Goal: Entertainment & Leisure: Consume media (video, audio)

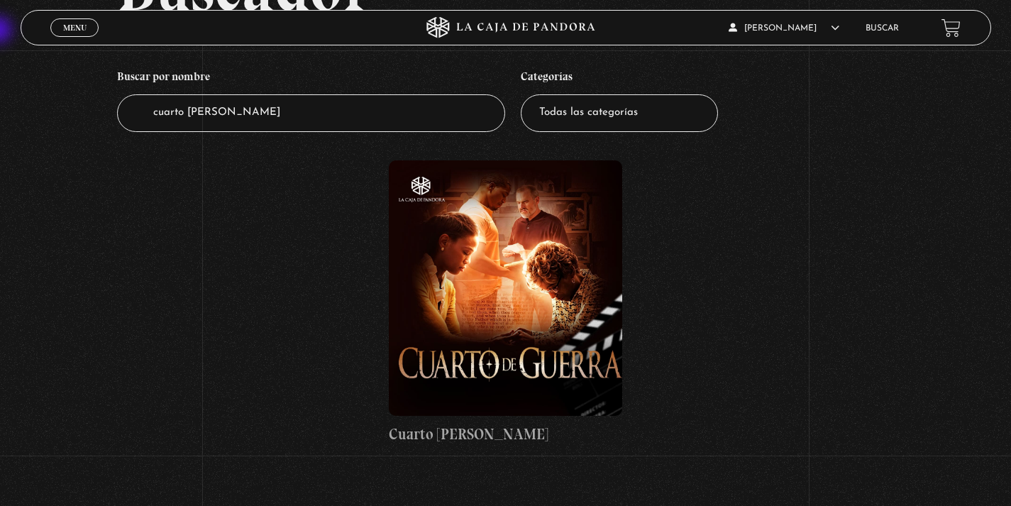
scroll to position [145, 0]
click at [74, 35] on span "Cerrar" at bounding box center [74, 40] width 33 height 10
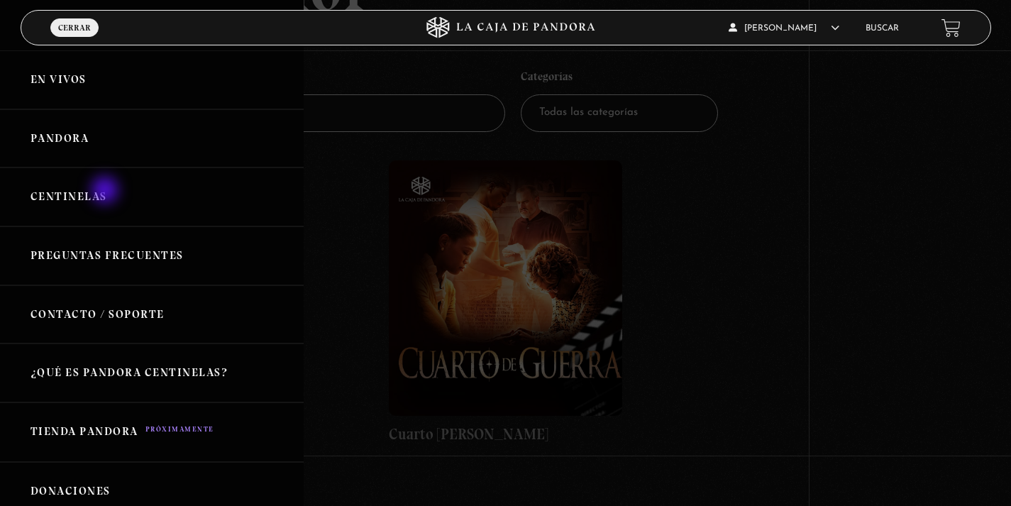
click at [107, 213] on link "Centinelas" at bounding box center [152, 196] width 304 height 59
click at [81, 196] on link "Centinelas" at bounding box center [152, 196] width 304 height 59
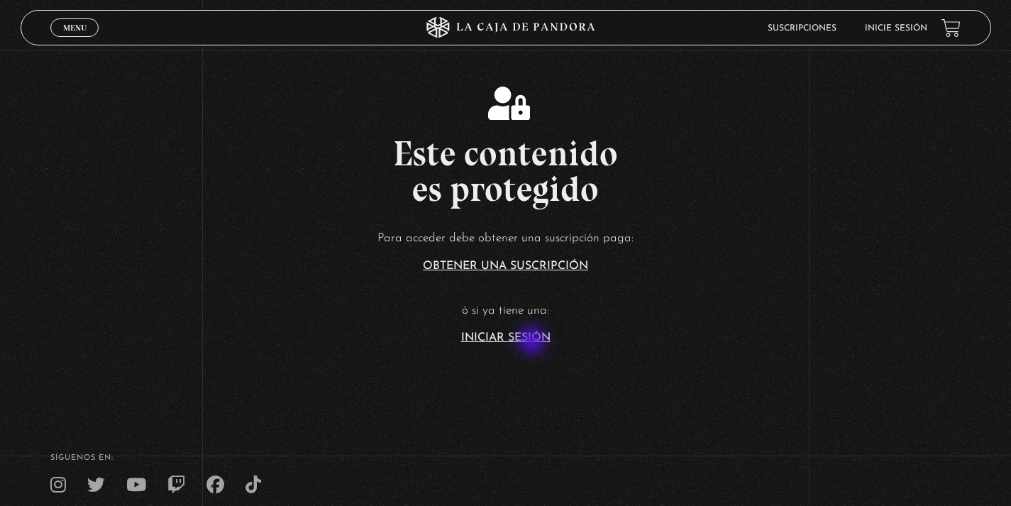
click at [533, 342] on link "Iniciar Sesión" at bounding box center [505, 337] width 89 height 11
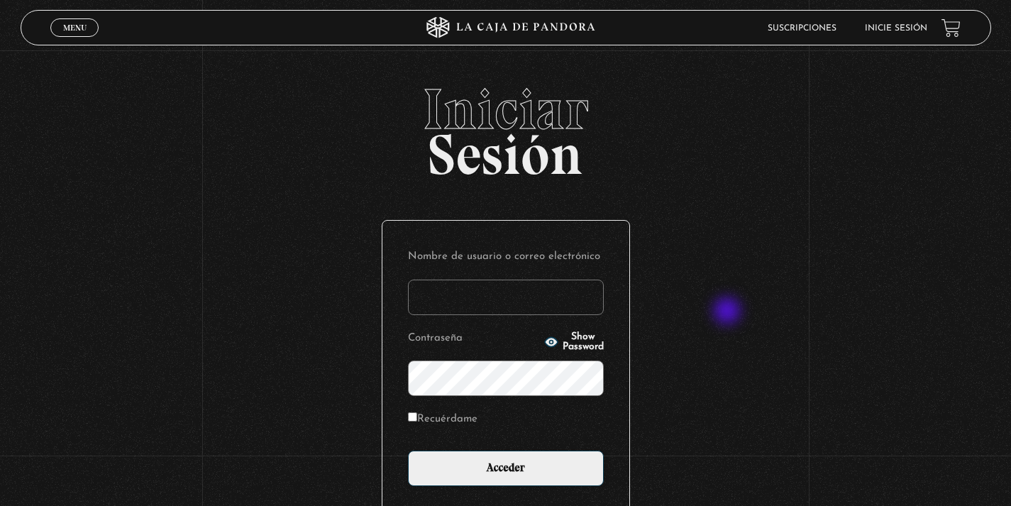
scroll to position [1, 0]
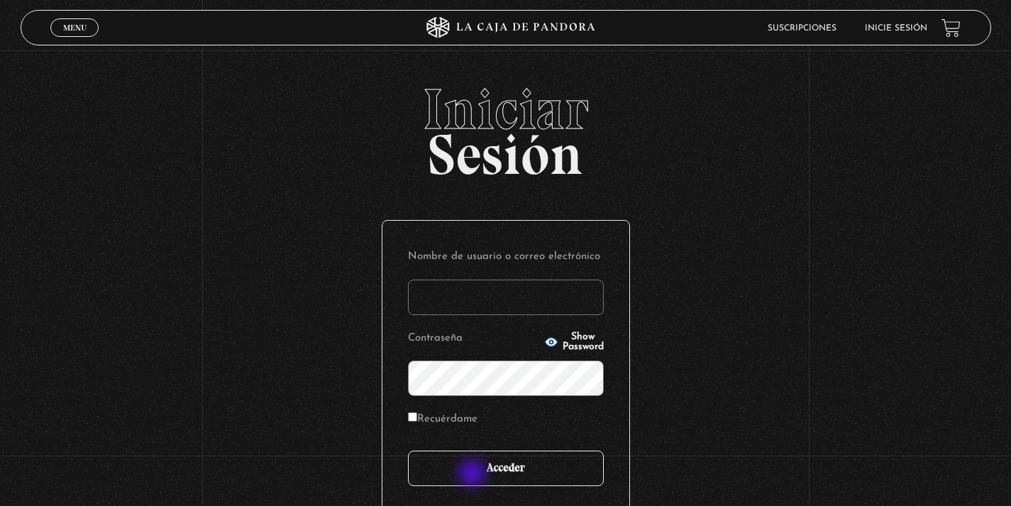
type input "kalfaromorales"
click at [474, 474] on input "Acceder" at bounding box center [506, 467] width 196 height 35
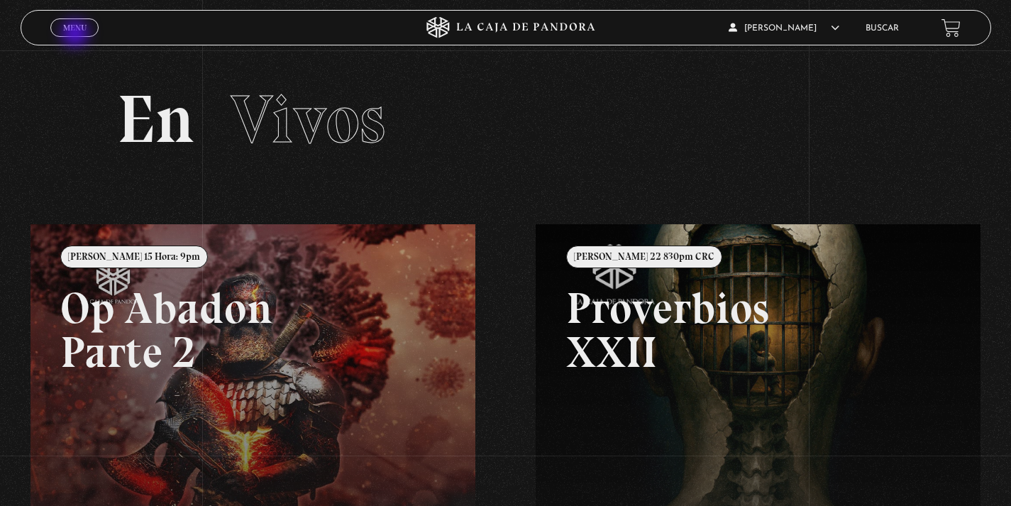
click at [77, 35] on span "Cerrar" at bounding box center [74, 40] width 33 height 10
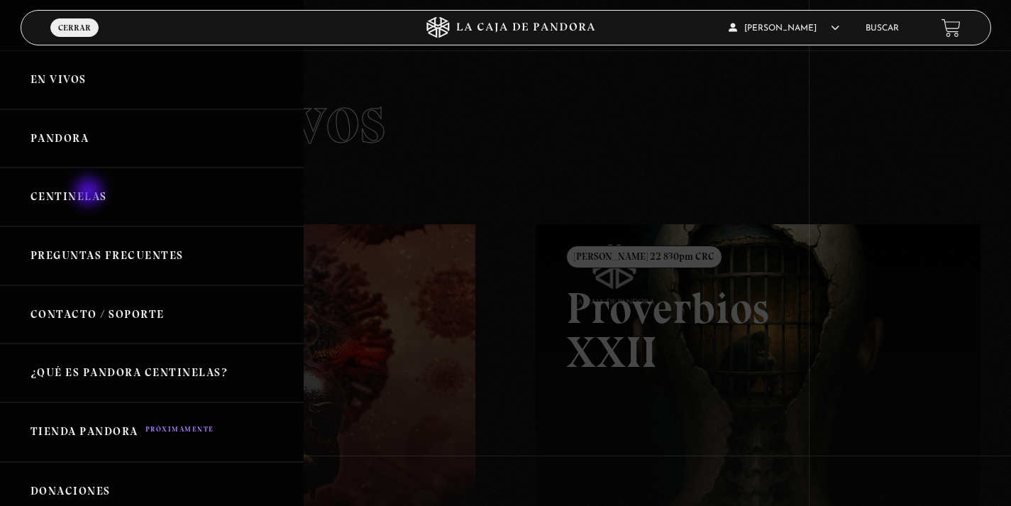
click at [90, 193] on link "Centinelas" at bounding box center [152, 196] width 304 height 59
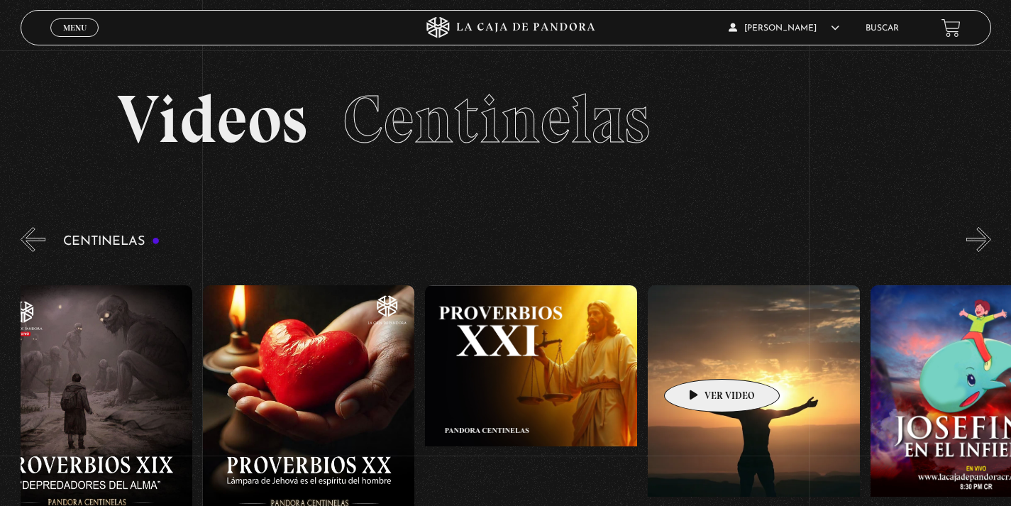
scroll to position [7, 0]
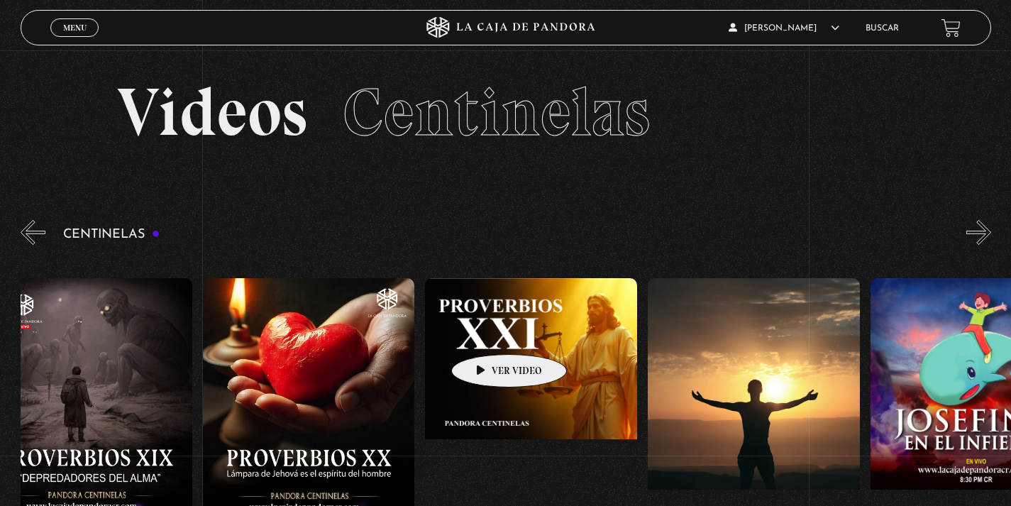
click at [485, 330] on figure at bounding box center [531, 405] width 212 height 255
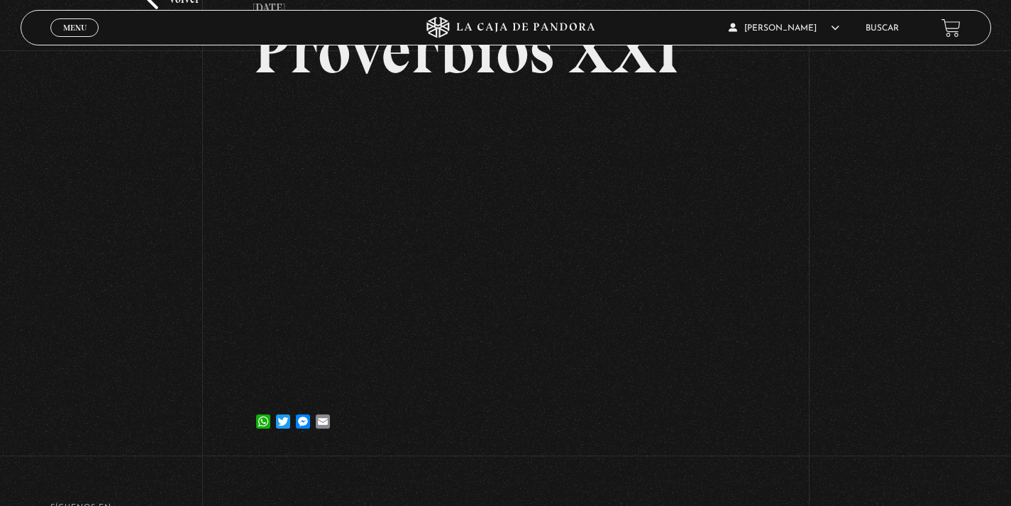
scroll to position [113, 0]
